Goal: Transaction & Acquisition: Purchase product/service

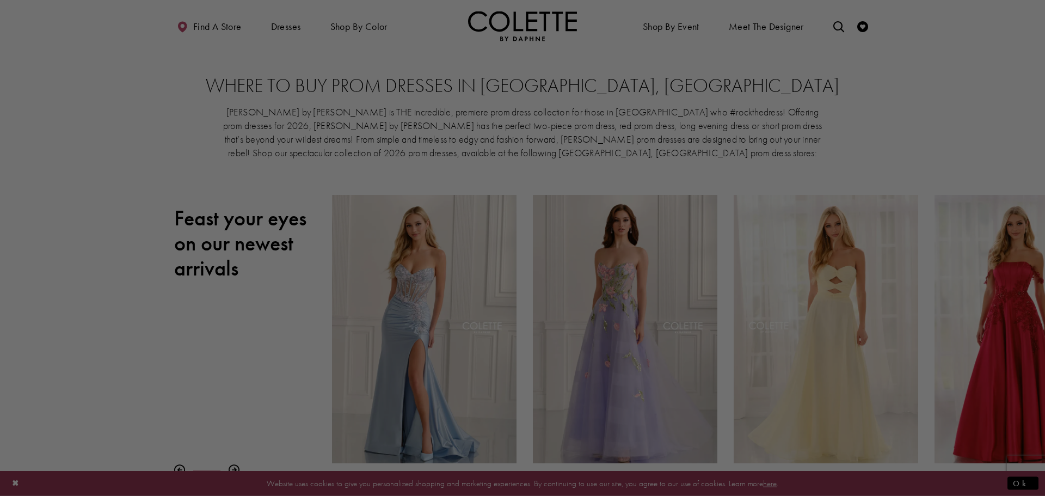
click at [160, 296] on div at bounding box center [528, 250] width 1056 height 501
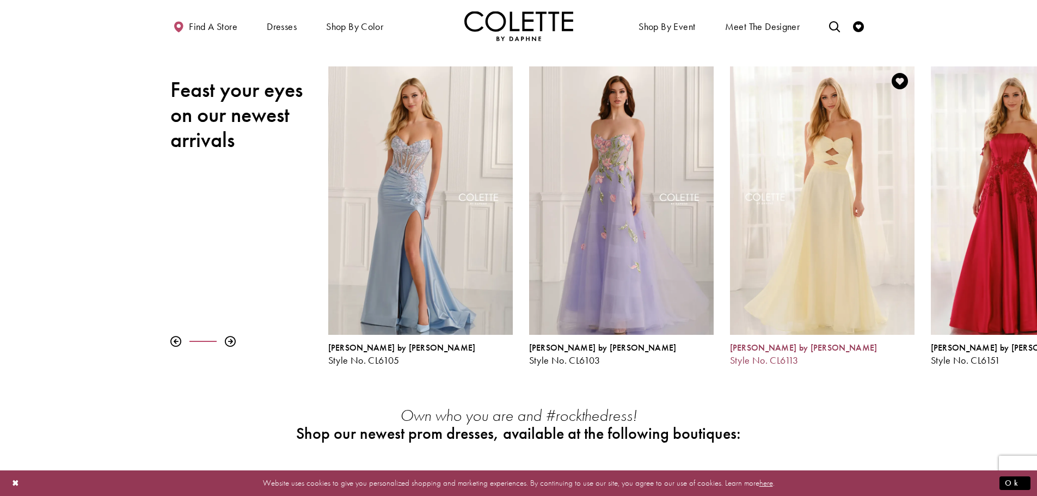
scroll to position [109, 0]
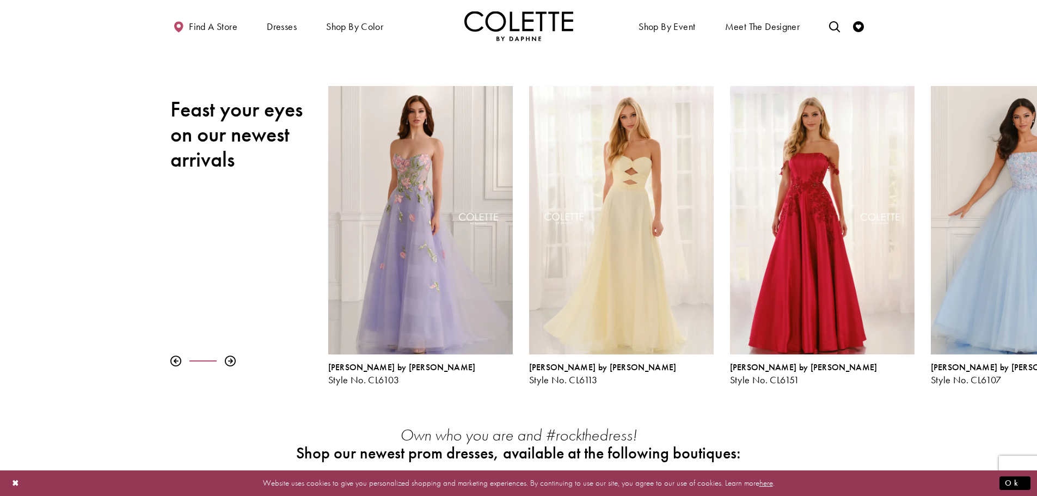
drag, startPoint x: 912, startPoint y: 292, endPoint x: 149, endPoint y: 311, distance: 763.1
click at [149, 311] on div "Pause autoplay Previous Slide Next Slide 0 1 2 3 4 5 6 7 8 9 [PERSON_NAME] by […" at bounding box center [518, 235] width 1037 height 299
click at [231, 363] on div at bounding box center [230, 361] width 11 height 11
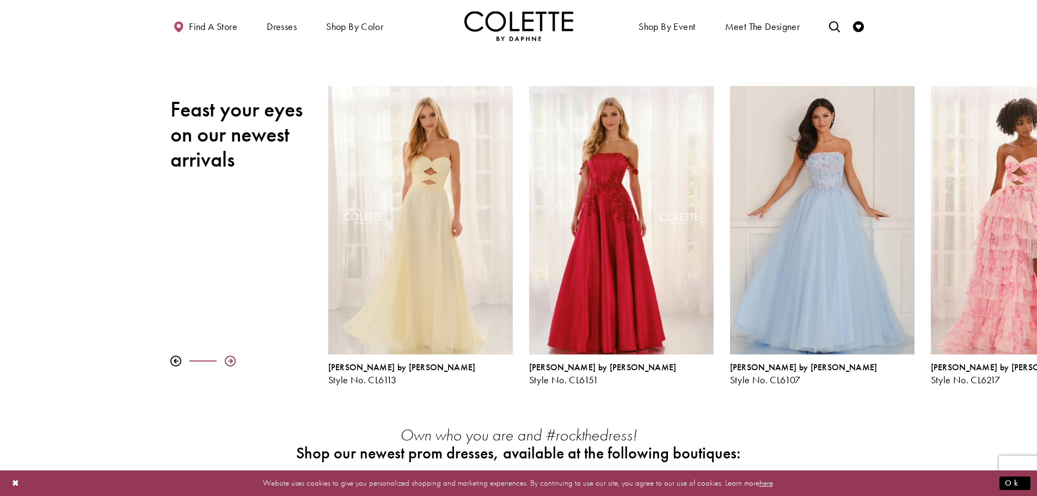
click at [229, 359] on div at bounding box center [230, 361] width 11 height 11
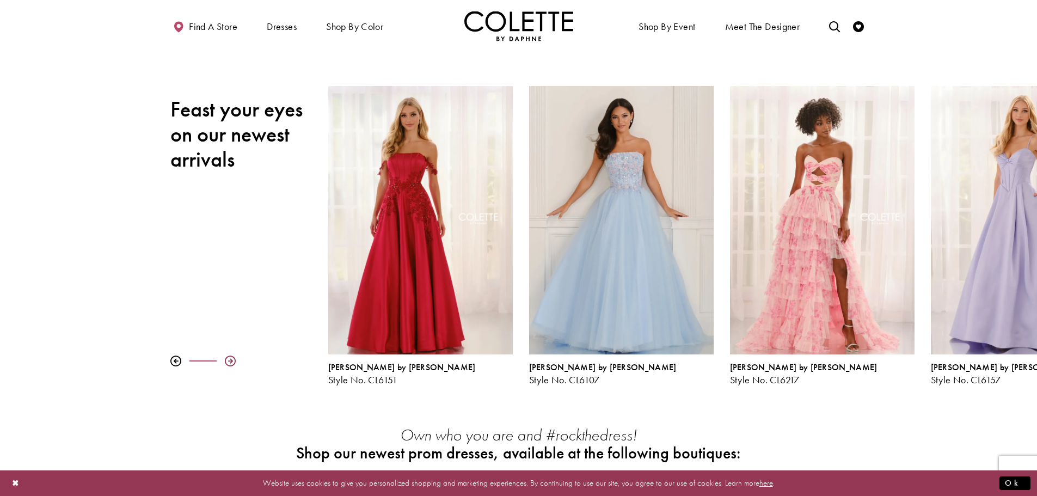
click at [229, 359] on div at bounding box center [230, 361] width 11 height 11
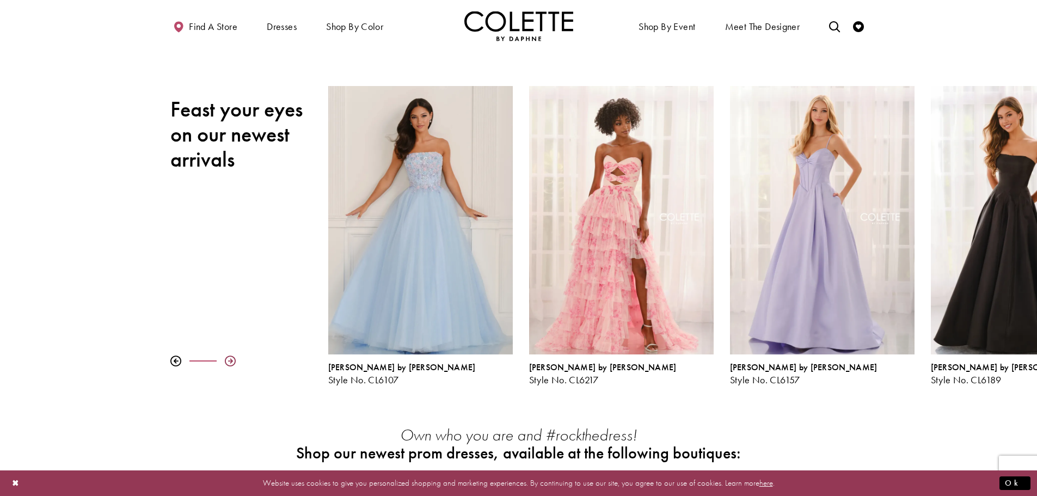
click at [229, 359] on div at bounding box center [230, 361] width 11 height 11
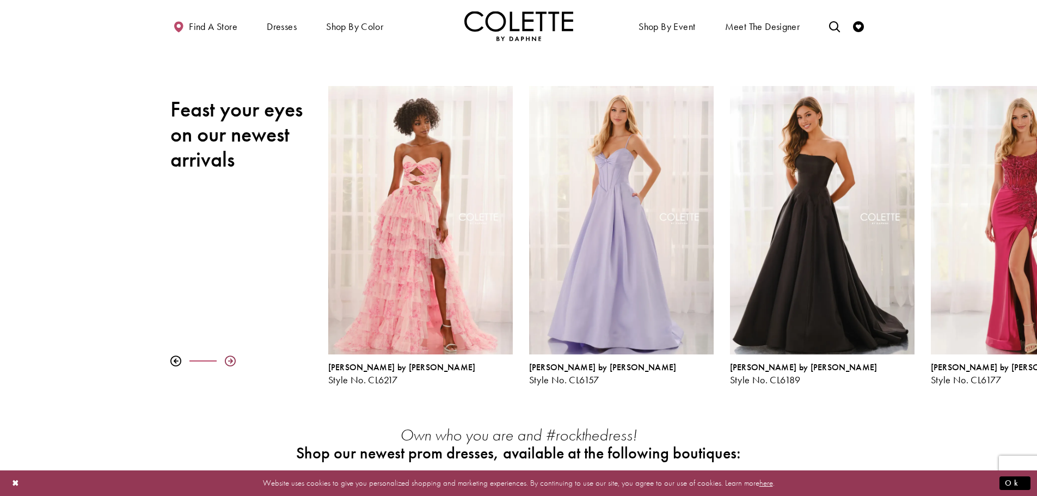
click at [229, 359] on div at bounding box center [230, 361] width 11 height 11
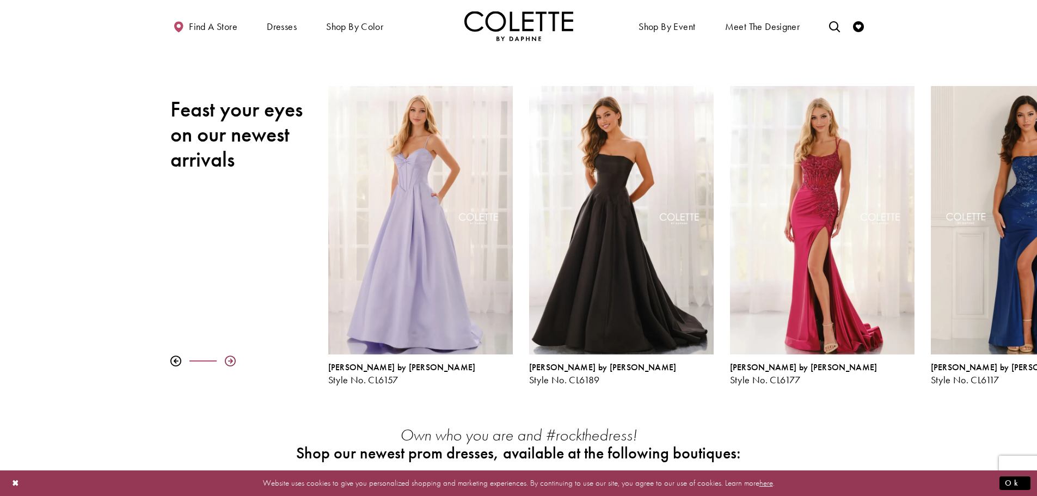
click at [229, 359] on div at bounding box center [230, 361] width 11 height 11
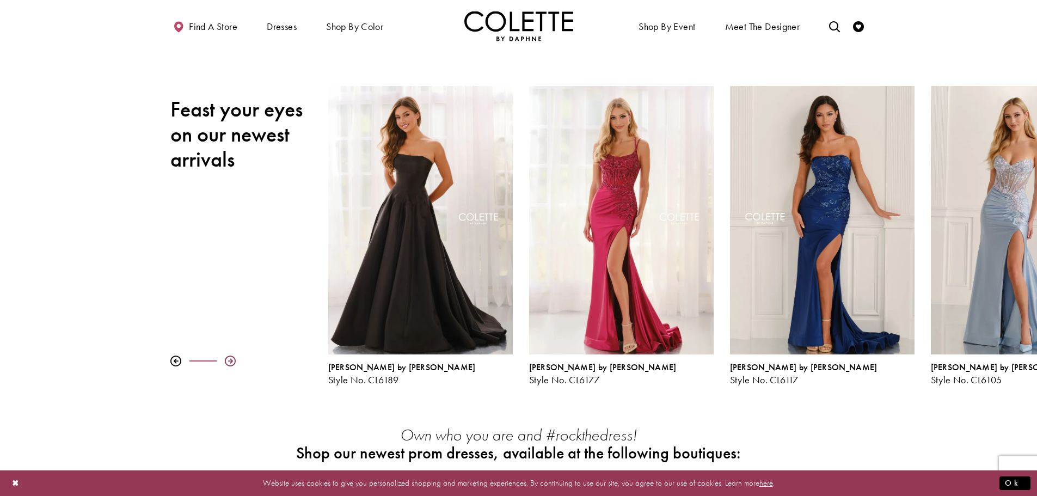
click at [230, 360] on div at bounding box center [230, 361] width 11 height 11
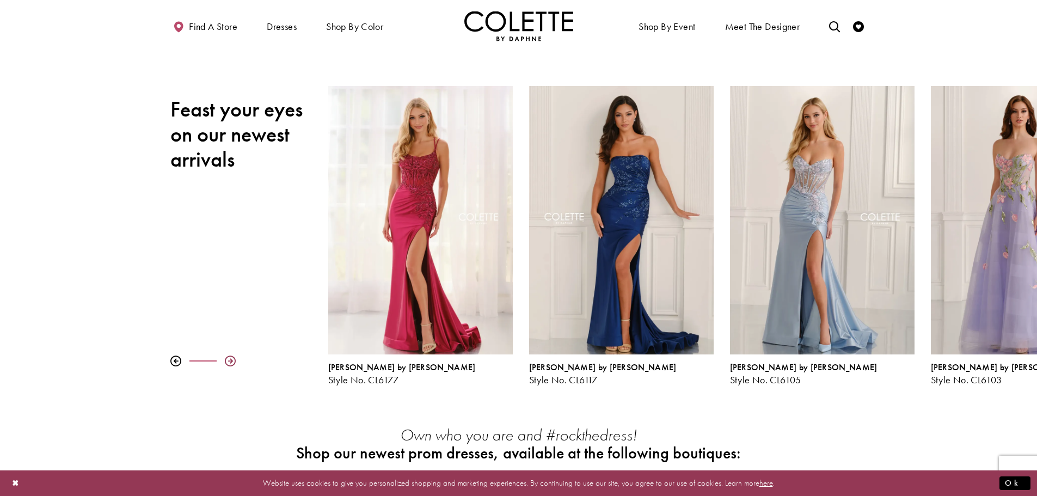
click at [231, 360] on div at bounding box center [230, 361] width 11 height 11
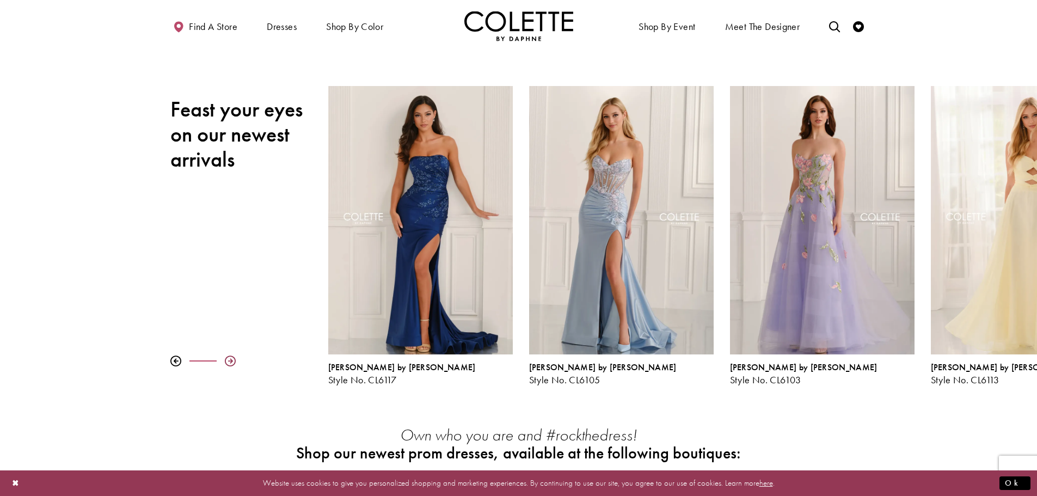
click at [231, 360] on div at bounding box center [230, 361] width 11 height 11
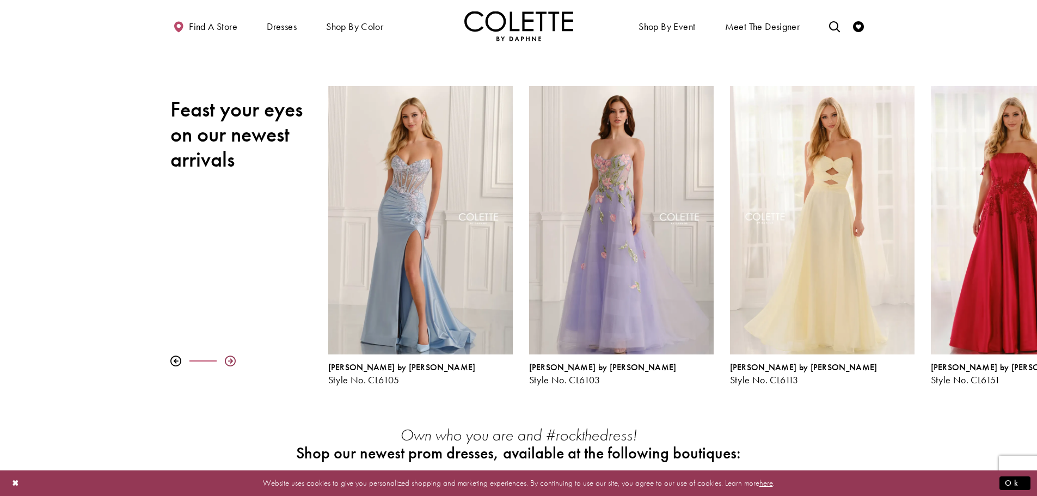
click at [231, 360] on div at bounding box center [230, 361] width 11 height 11
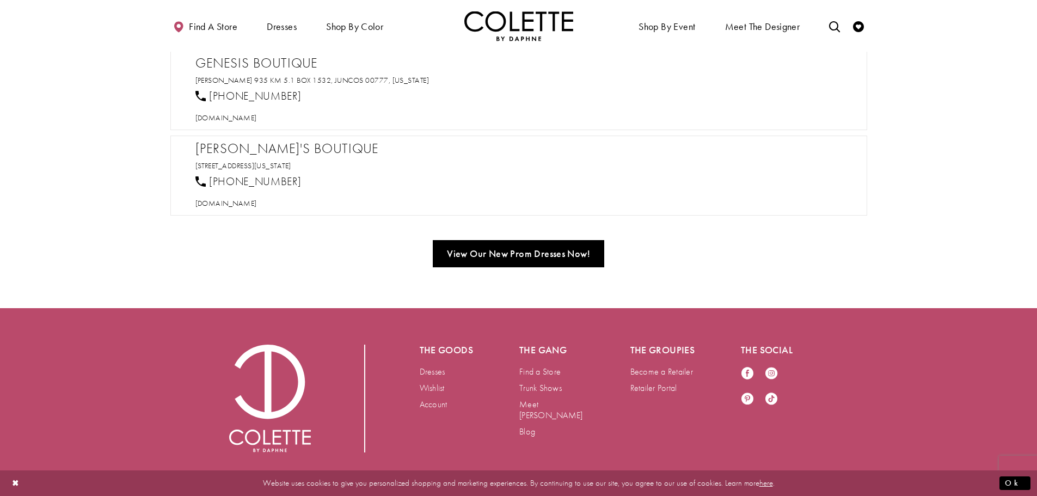
scroll to position [980, 0]
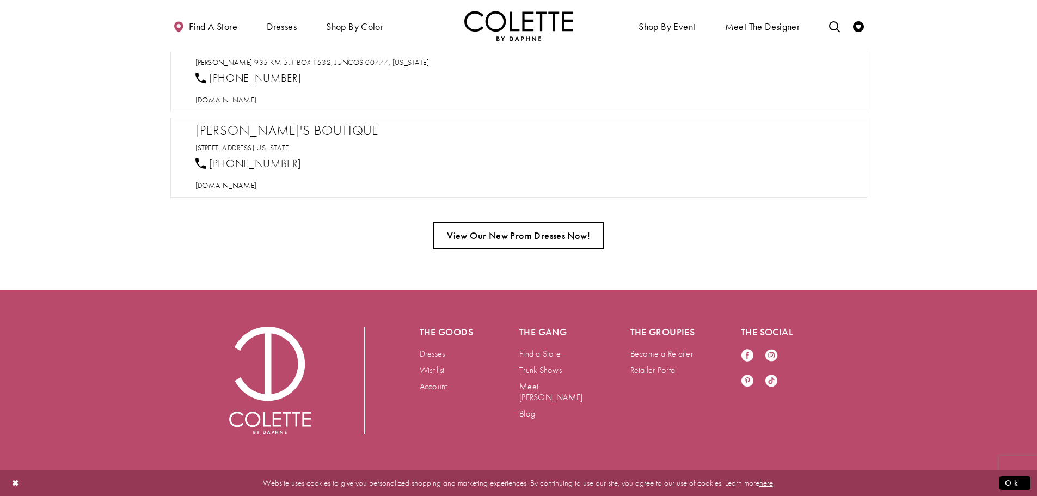
click at [491, 237] on link "View Our New Prom Dresses Now!" at bounding box center [519, 235] width 172 height 27
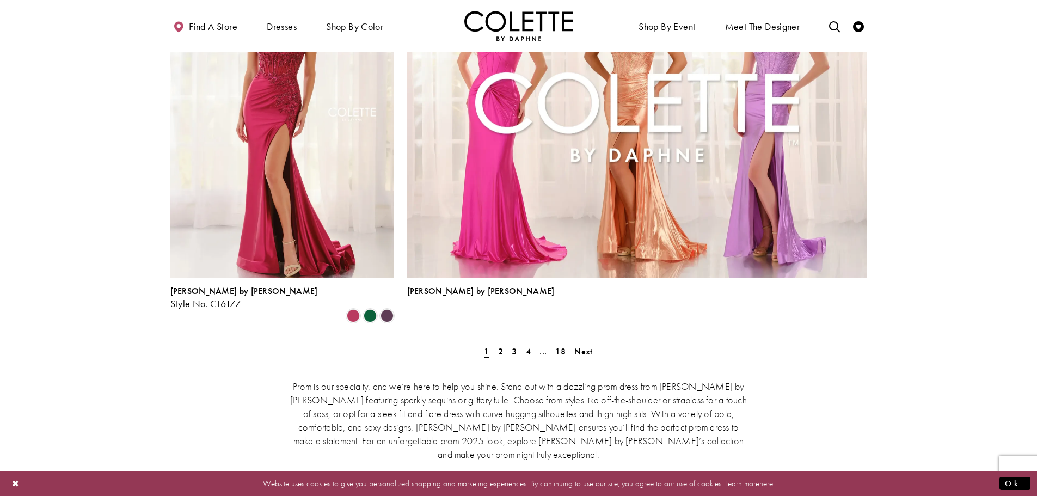
scroll to position [2329, 0]
